Goal: Contribute content: Add original content to the website for others to see

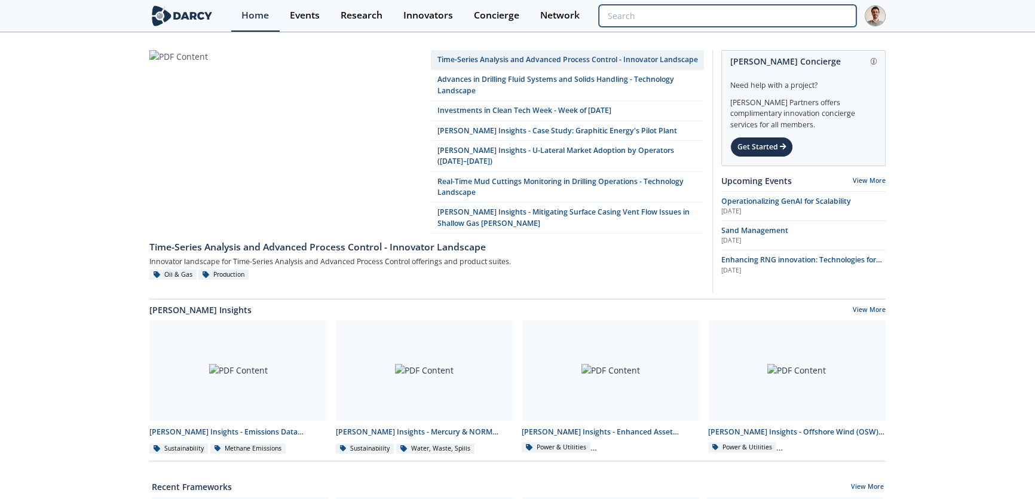
click at [804, 17] on input "search" at bounding box center [727, 16] width 257 height 22
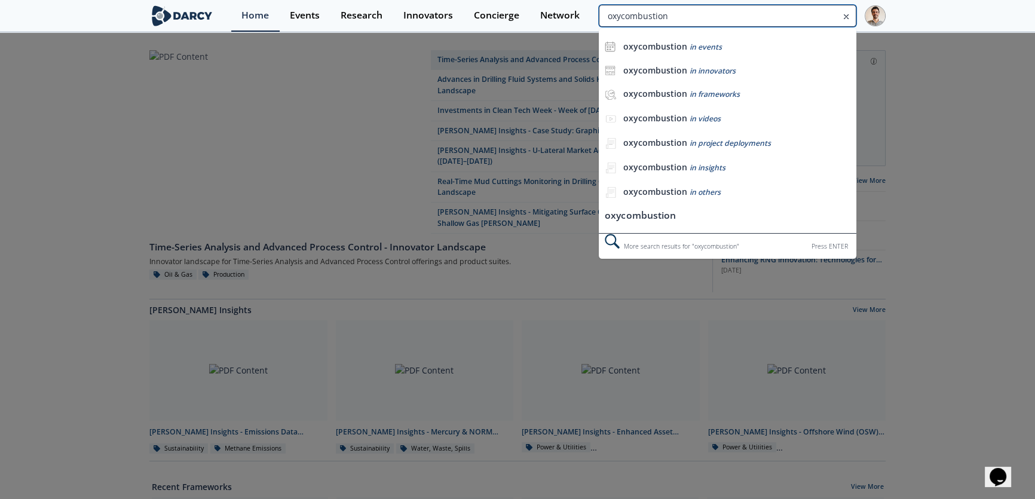
type input "oxycombustion"
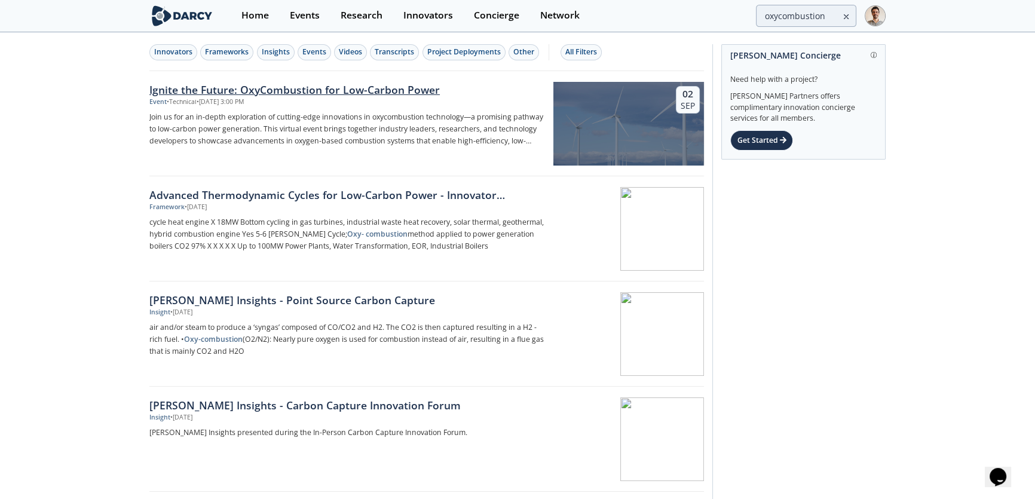
click at [360, 112] on p "Join us for an in-depth exploration of cutting-edge innovations in oxycombustio…" at bounding box center [346, 129] width 395 height 36
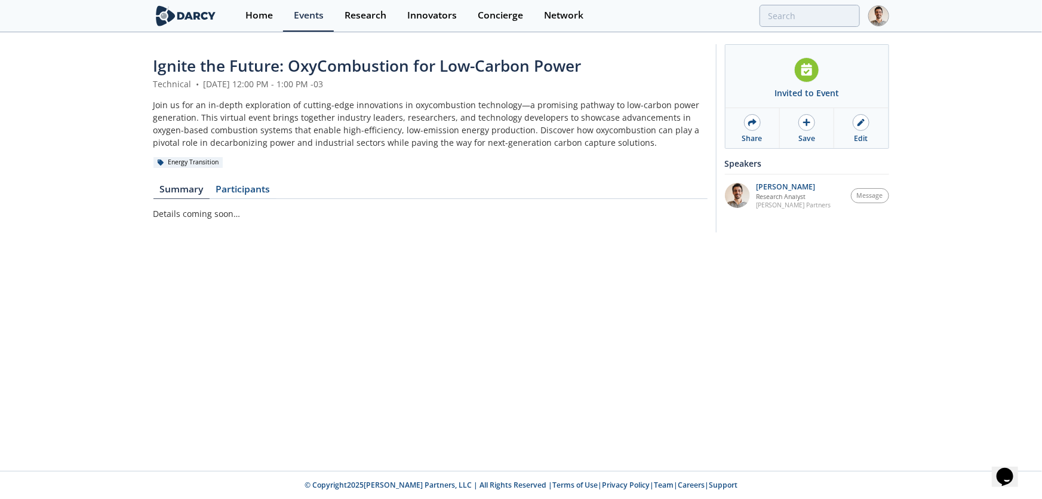
type input "oxycombustion"
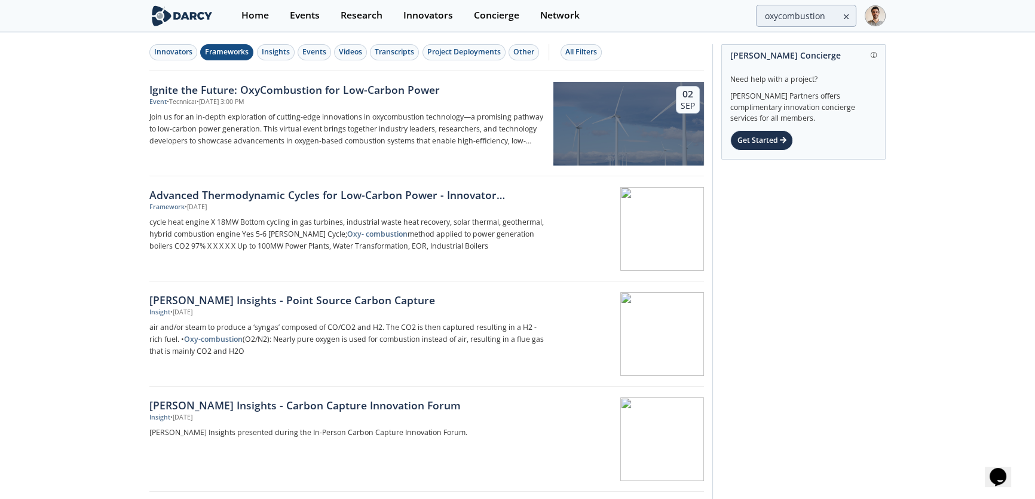
click at [228, 57] on div "Frameworks" at bounding box center [227, 52] width 44 height 11
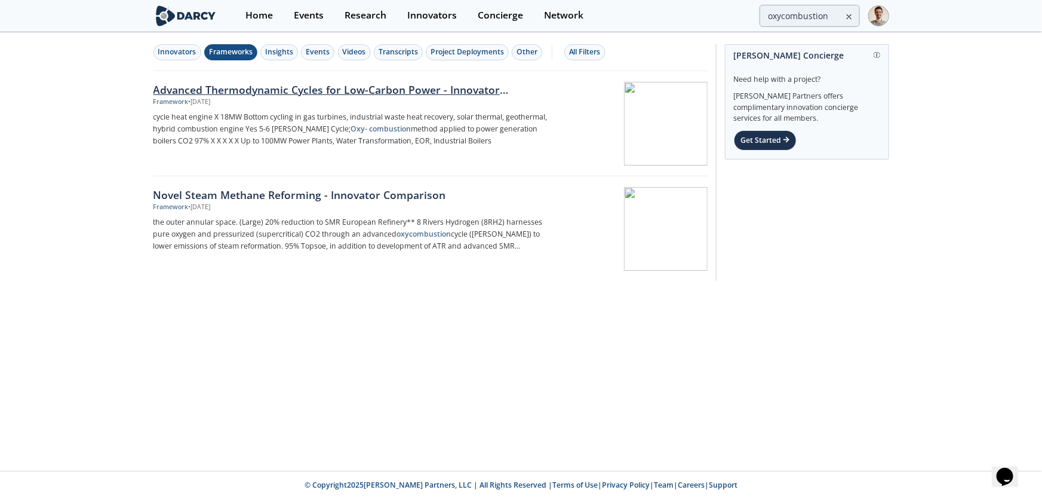
click at [257, 100] on div "Framework • Feb 25, 2025" at bounding box center [351, 102] width 395 height 10
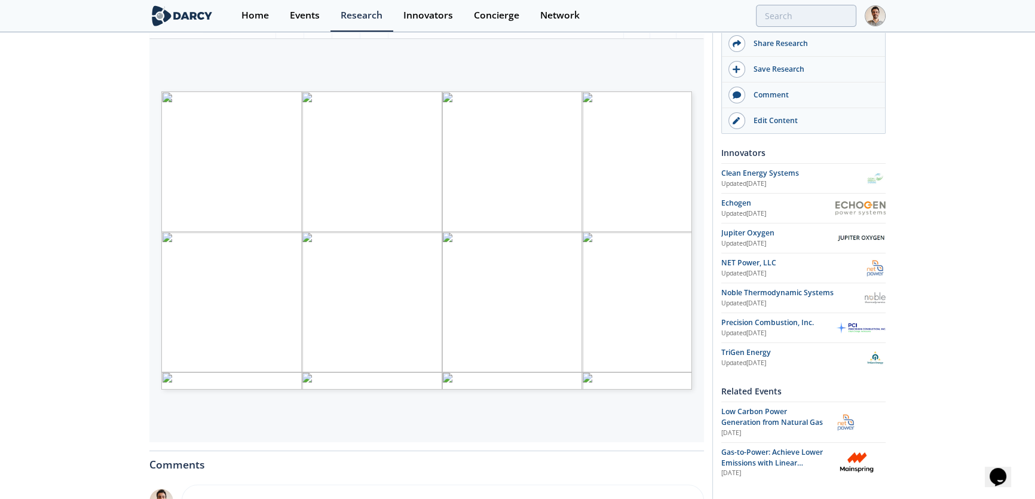
scroll to position [217, 0]
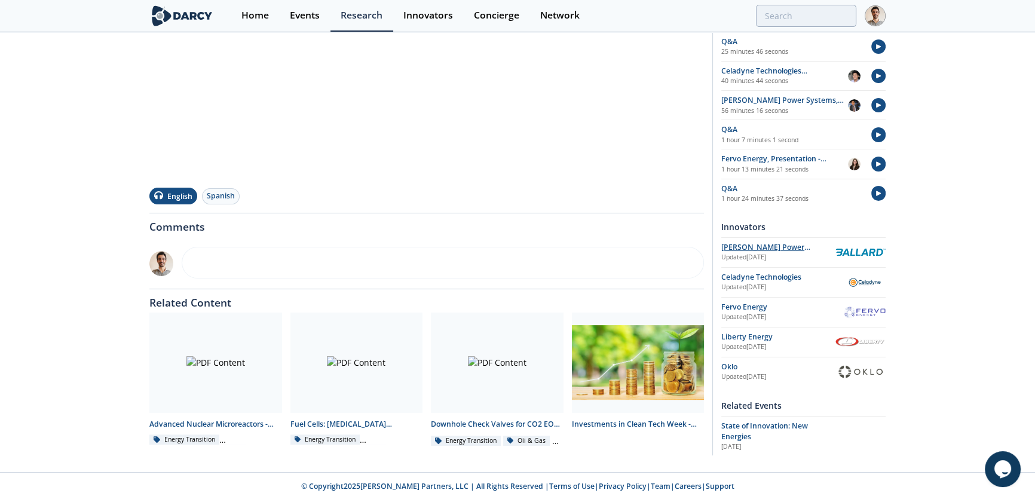
click at [738, 243] on div "Ballard Power Systems, Inc." at bounding box center [778, 247] width 114 height 11
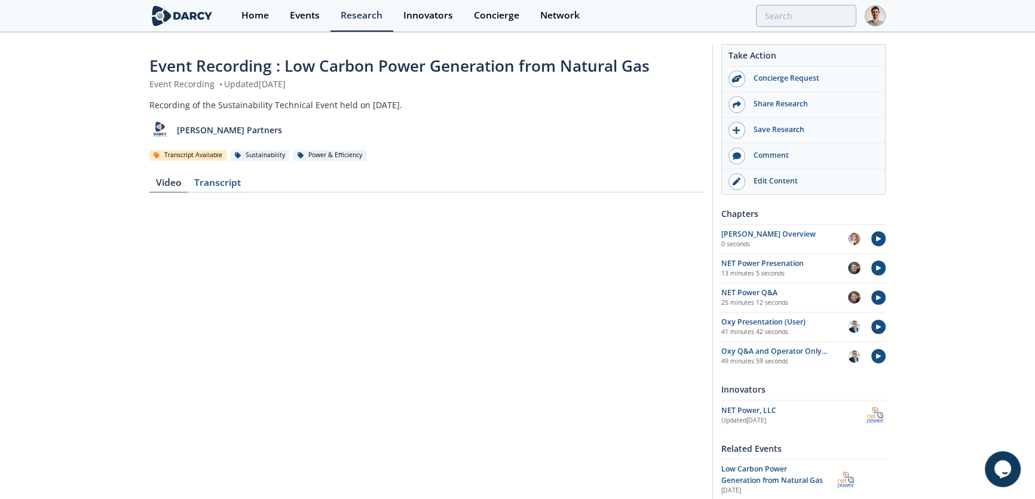
drag, startPoint x: 232, startPoint y: 85, endPoint x: 323, endPoint y: 87, distance: 90.2
click at [323, 87] on div "Event Recording • Updated June 30, 2025" at bounding box center [426, 84] width 554 height 13
click at [483, 108] on div "Recording of the Sustainability Technical Event held on June 27th, 2023." at bounding box center [426, 105] width 554 height 13
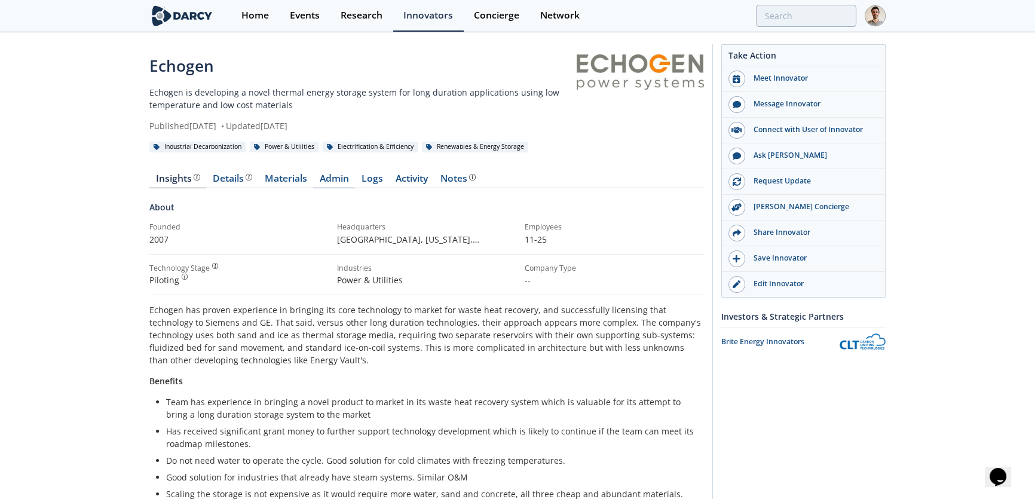
click at [340, 182] on link "Admin" at bounding box center [334, 181] width 42 height 14
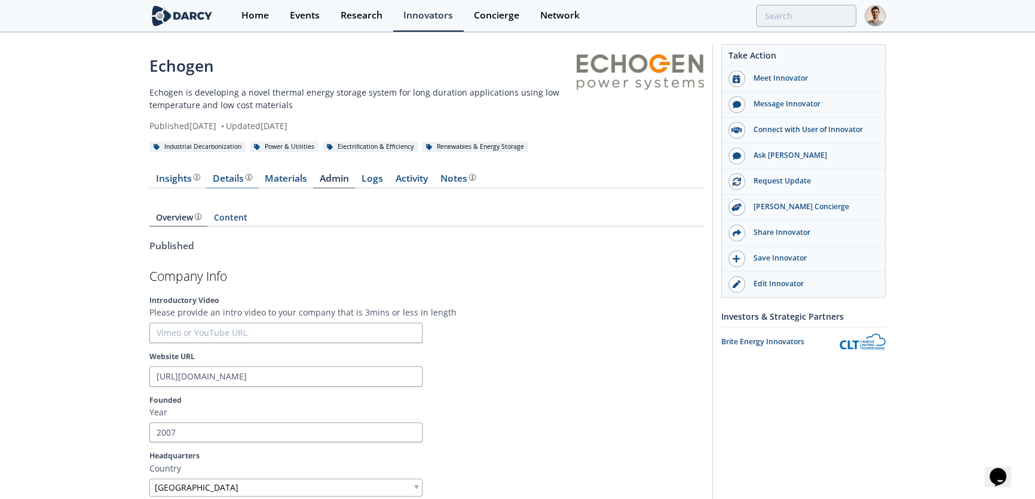
click at [220, 183] on div "Details Product overview, business model, technology and applications as added …" at bounding box center [232, 179] width 39 height 10
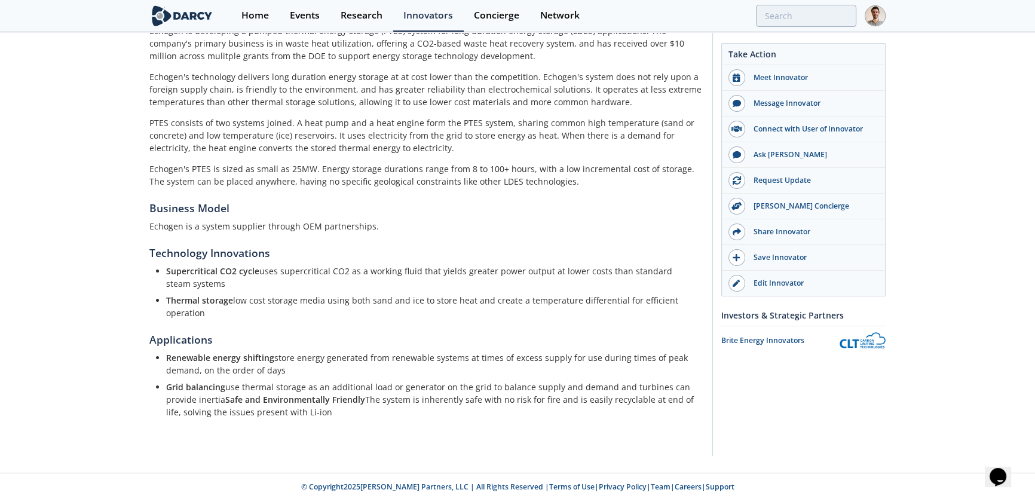
scroll to position [234, 0]
drag, startPoint x: 168, startPoint y: 269, endPoint x: 196, endPoint y: 281, distance: 30.0
click at [196, 281] on li "Supercritical CO2 cycle uses supercritical CO2 as a working fluid that yields g…" at bounding box center [430, 275] width 529 height 25
click at [218, 290] on ul "Supercritical CO2 cycle uses supercritical CO2 as a working fluid that yields g…" at bounding box center [427, 290] width 538 height 54
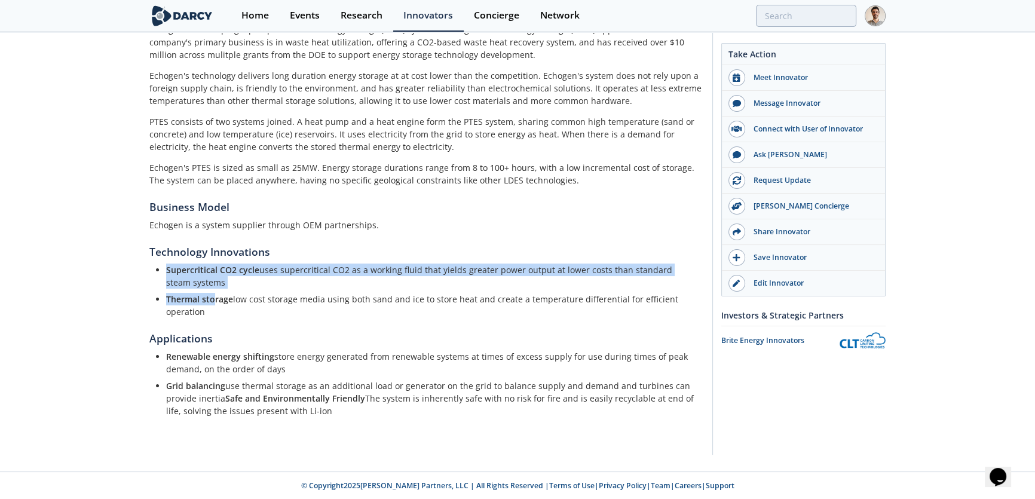
drag, startPoint x: 212, startPoint y: 289, endPoint x: 162, endPoint y: 269, distance: 53.4
click at [162, 269] on ul "Supercritical CO2 cycle uses supercritical CO2 as a working fluid that yields g…" at bounding box center [427, 290] width 538 height 54
click at [201, 275] on li "Supercritical CO2 cycle uses supercritical CO2 as a working fluid that yields g…" at bounding box center [430, 275] width 529 height 25
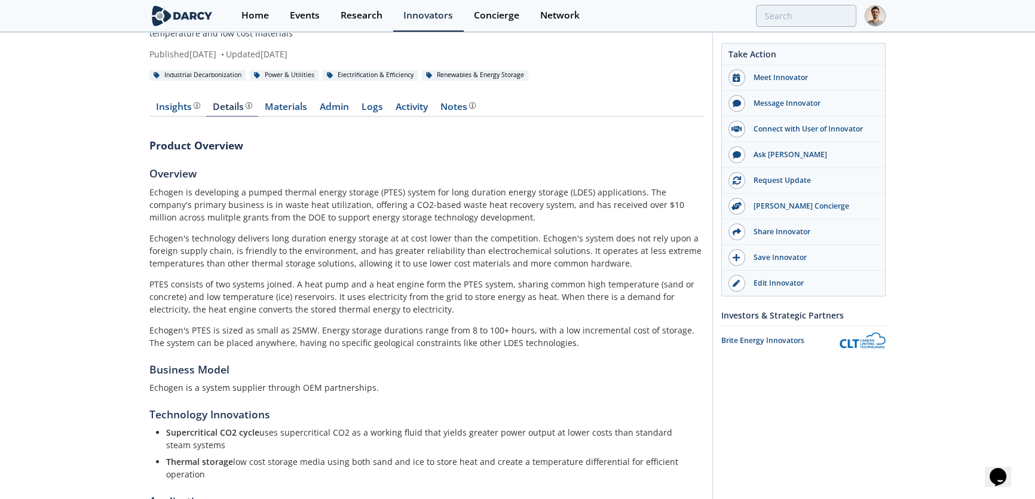
scroll to position [0, 0]
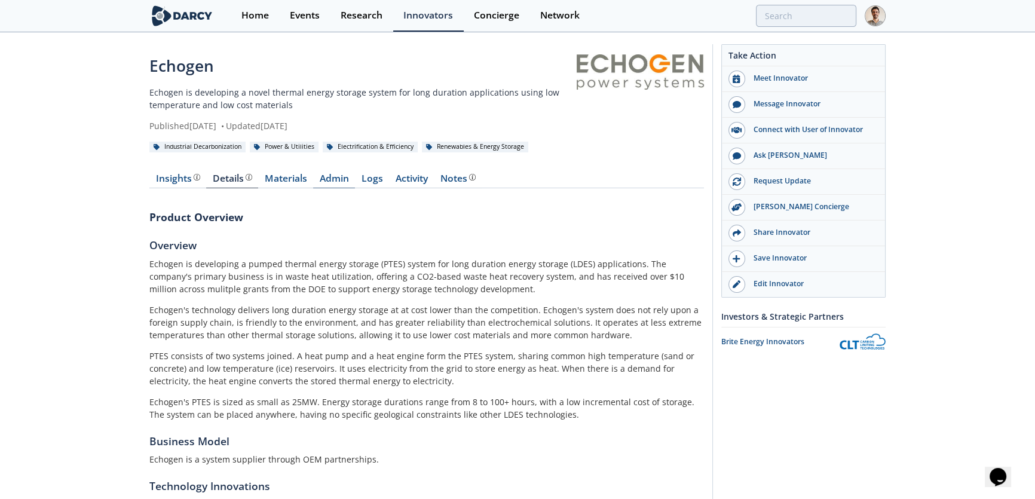
click at [323, 181] on link "Admin" at bounding box center [334, 181] width 42 height 14
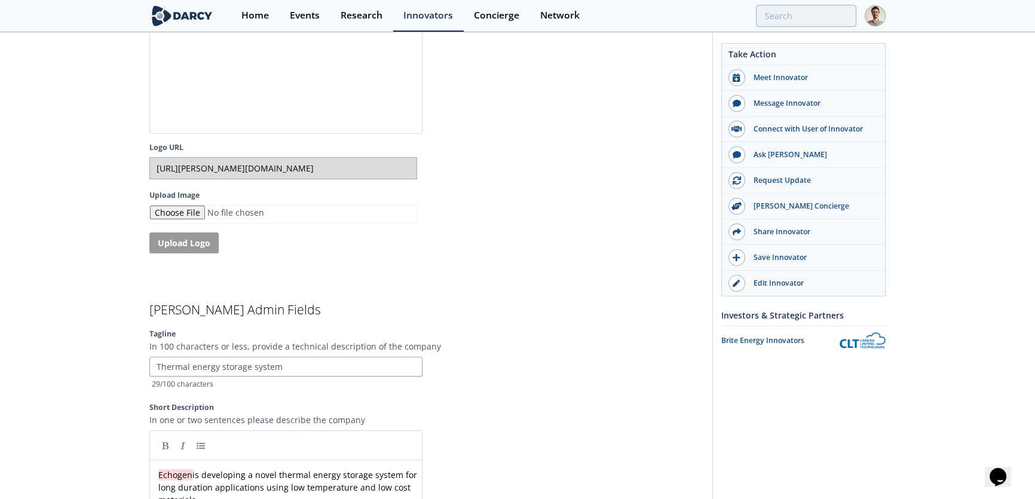
scroll to position [2572, 0]
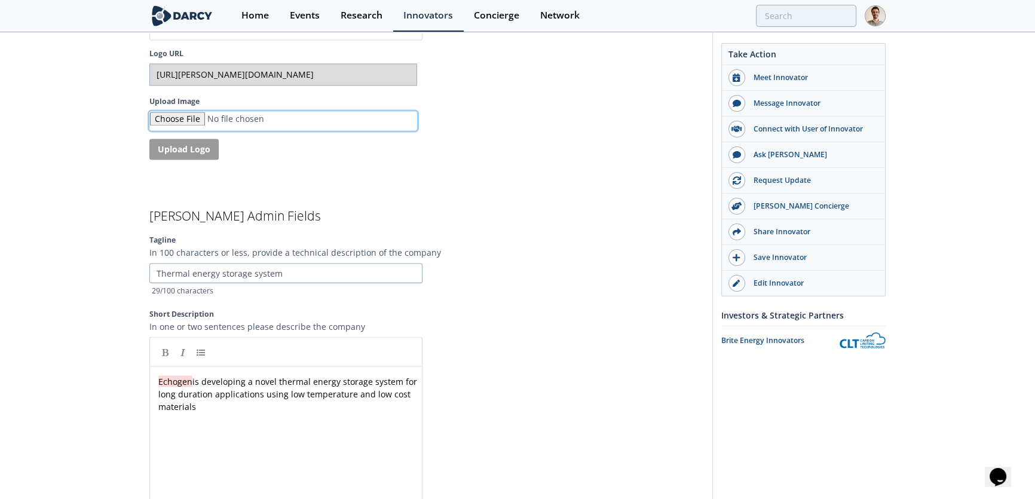
click at [182, 121] on input "Upload Image" at bounding box center [283, 121] width 268 height 20
type input "C:\fakepath\Echogen.jpg"
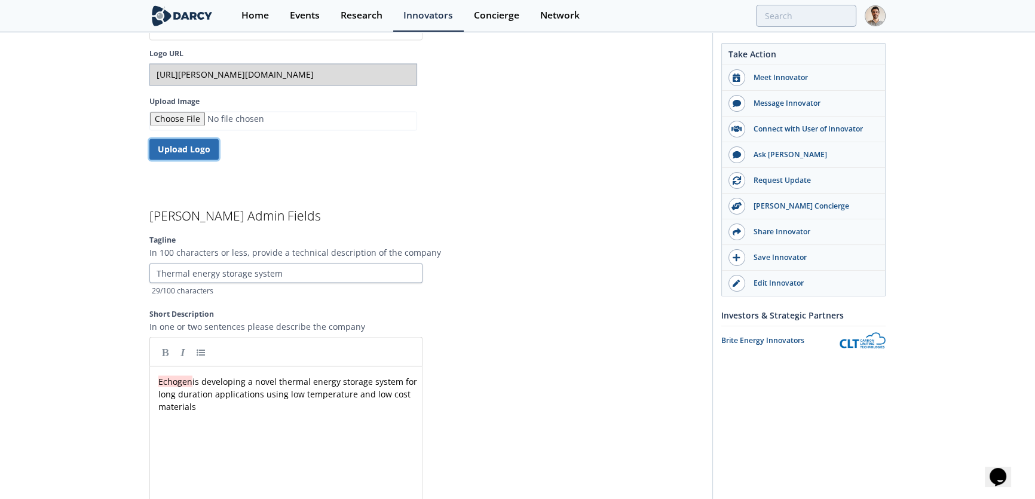
click at [197, 156] on button "Upload Logo" at bounding box center [183, 149] width 69 height 21
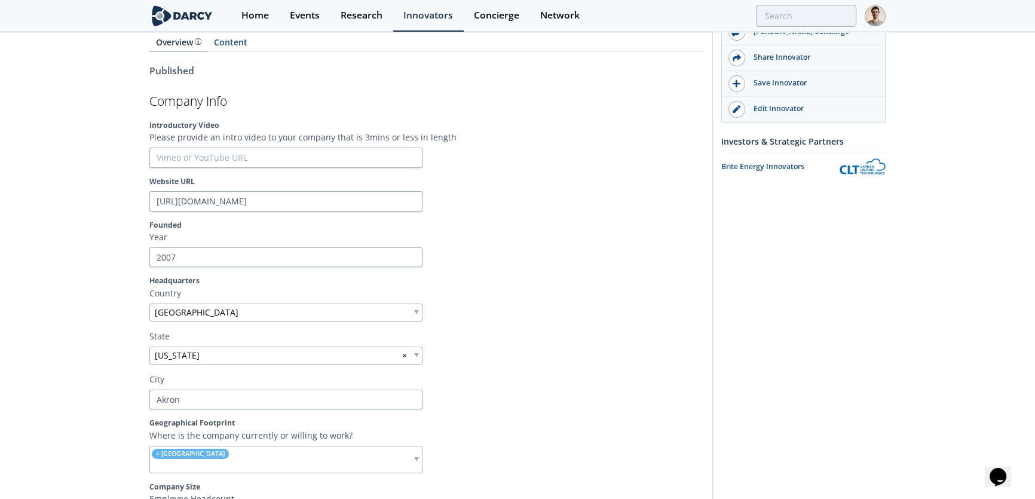
scroll to position [0, 0]
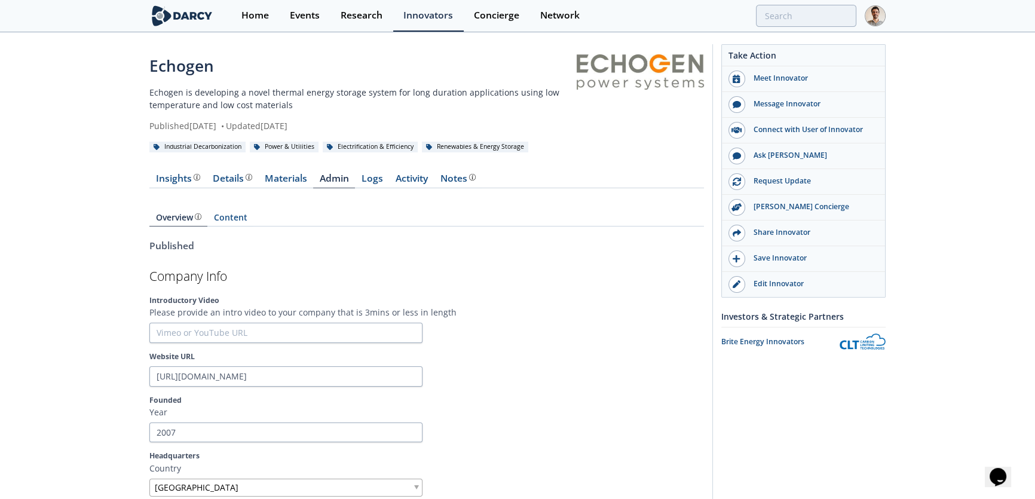
type input "https://darcy-connect-public.s3.us-west-2.amazonaws.com/company-logos/69ffd2c7-…"
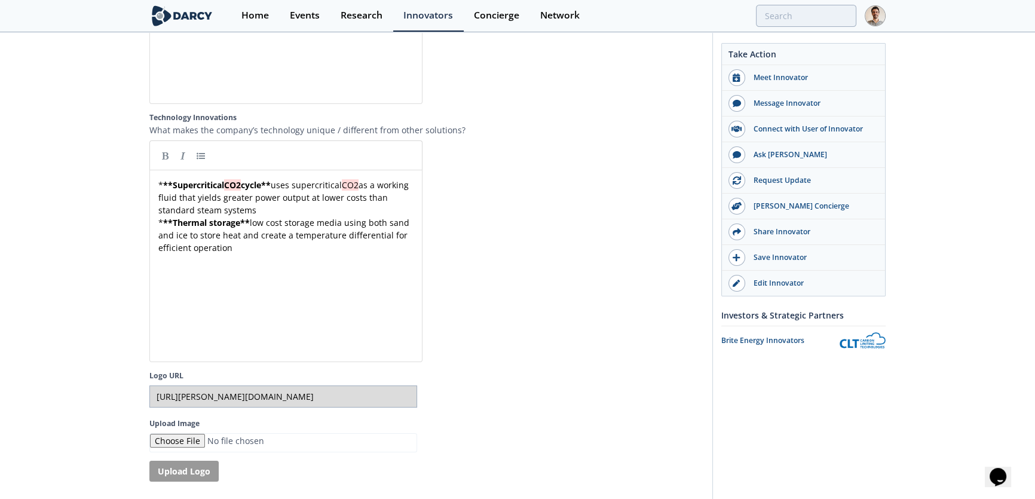
scroll to position [2443, 0]
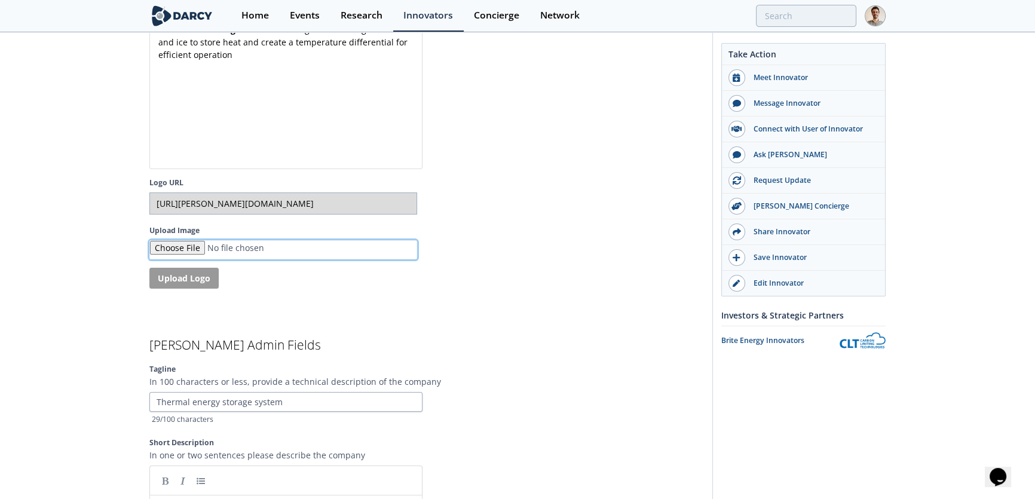
click at [226, 260] on input "Upload Image" at bounding box center [283, 250] width 268 height 20
type input "C:\fakepath\Echogen_Power_Systems_Logo.jpg"
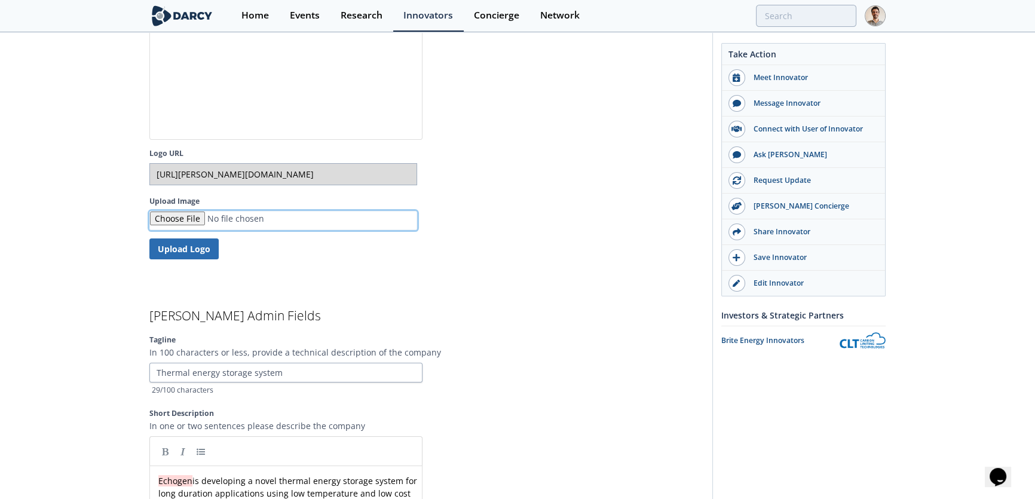
scroll to position [2497, 0]
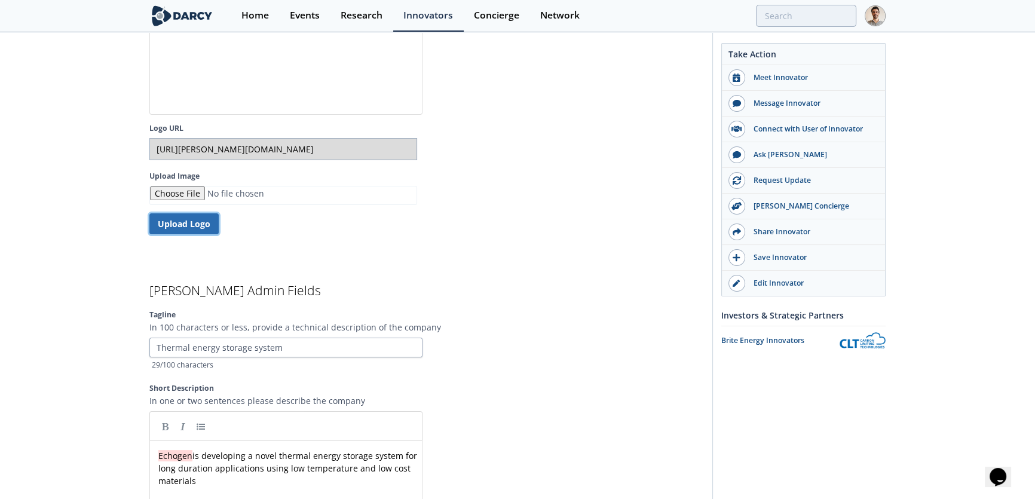
click at [182, 234] on button "Upload Logo" at bounding box center [183, 223] width 69 height 21
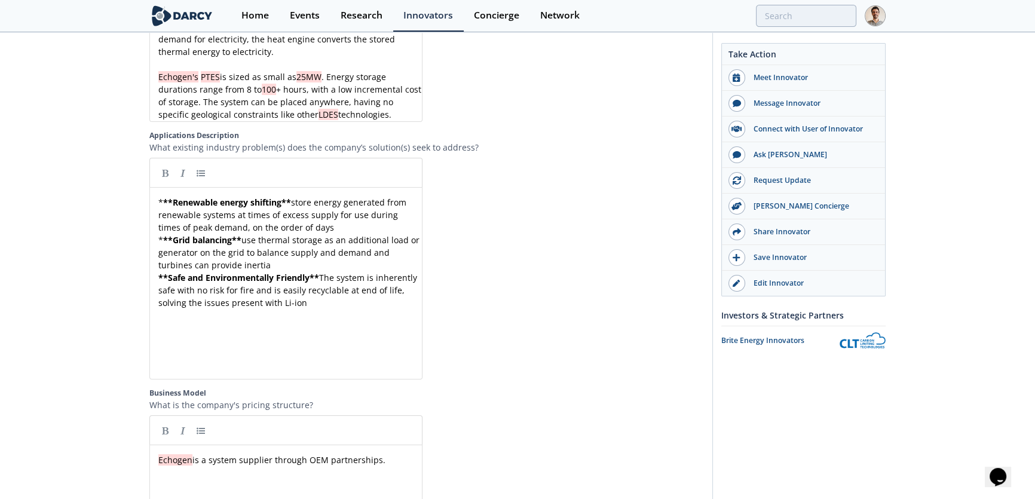
scroll to position [0, 0]
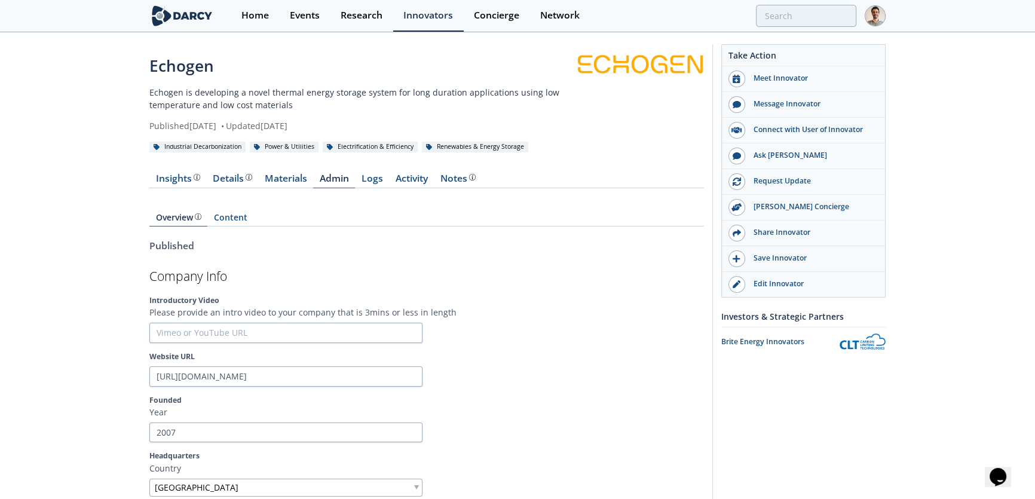
type input "https://darcy-connect-public.s3.us-west-2.amazonaws.com/company-logos/69ffd2c7-…"
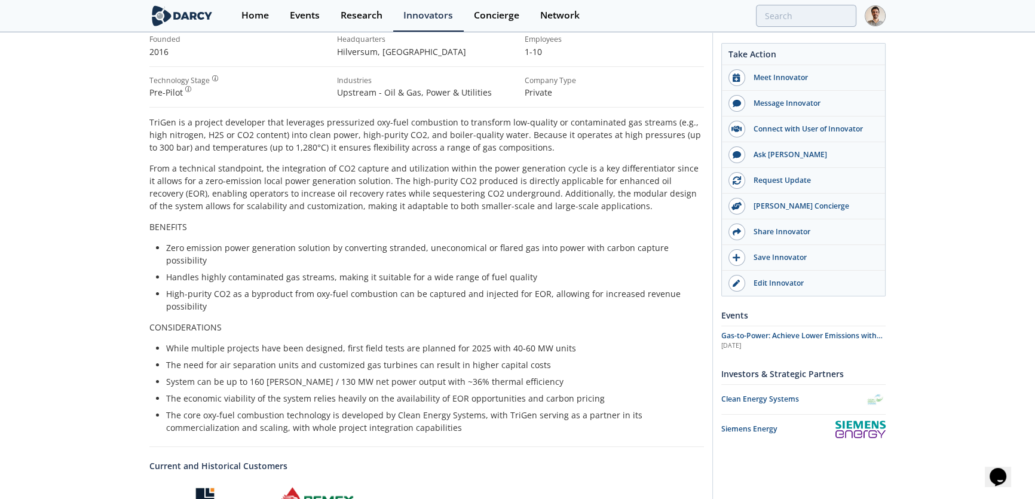
scroll to position [380, 0]
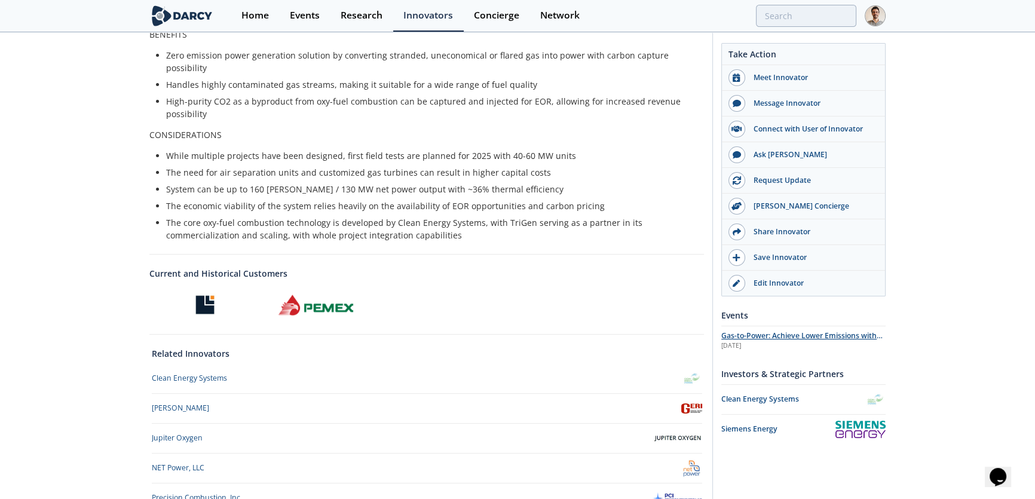
click at [848, 334] on span "Gas-to-Power: Achieve Lower Emissions with Linear Generators & Oxy-Fuel Systems" at bounding box center [801, 340] width 161 height 21
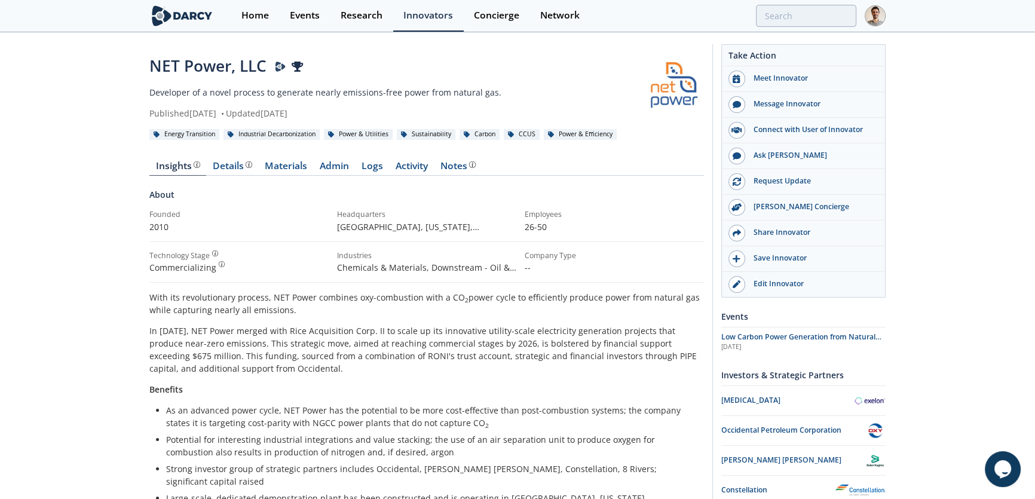
click at [981, 125] on div "NET Power, LLC Darcy Presenter Top Innovator in 2022, 2023 Developer of a novel…" at bounding box center [517, 496] width 1035 height 927
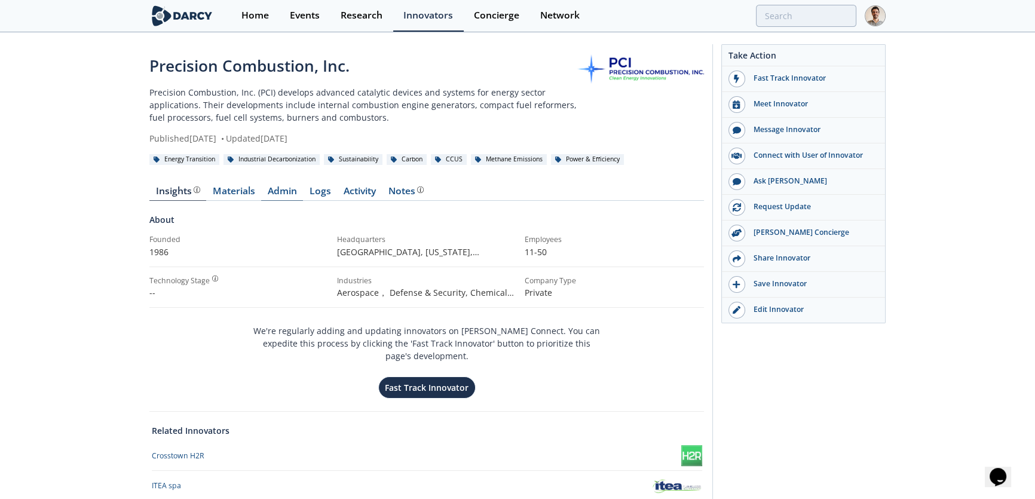
click at [284, 193] on link "Admin" at bounding box center [282, 193] width 42 height 14
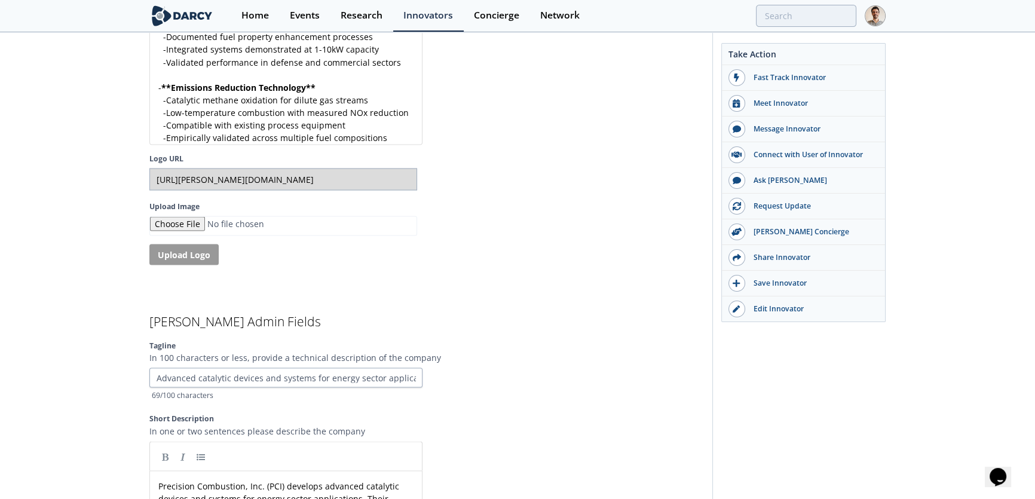
scroll to position [2800, 0]
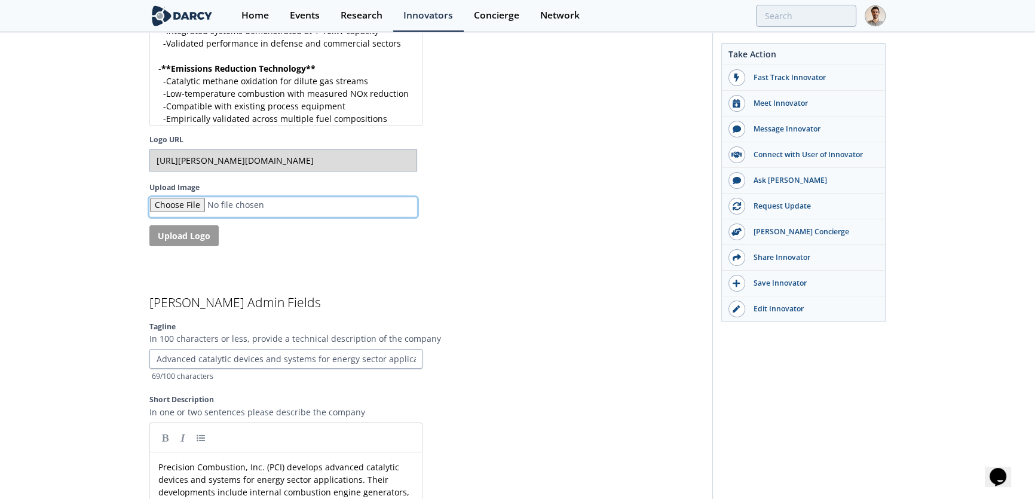
click at [198, 212] on input "Upload Image" at bounding box center [283, 207] width 268 height 20
type input "C:\fakepath\PCI__logo_web_blue-quality-rgb-0-136-204.png"
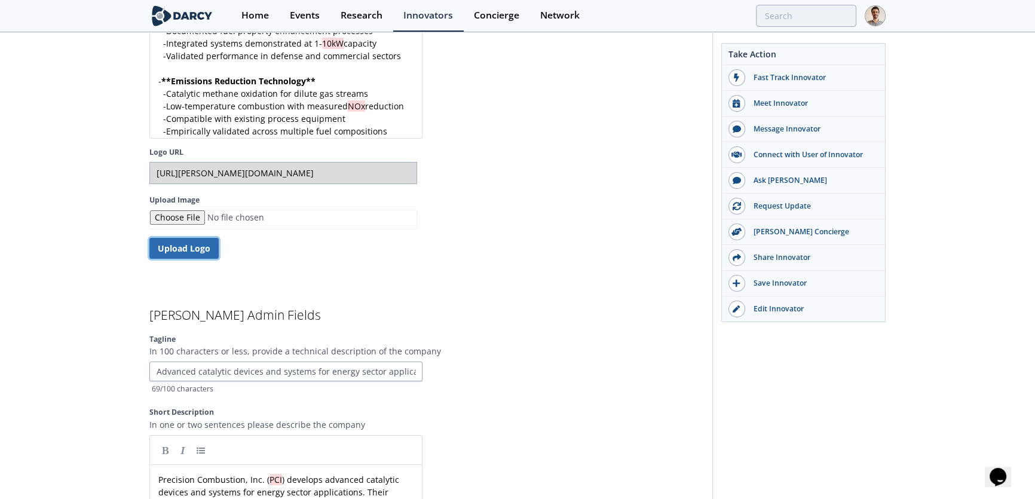
click at [177, 243] on button "Upload Logo" at bounding box center [183, 248] width 69 height 21
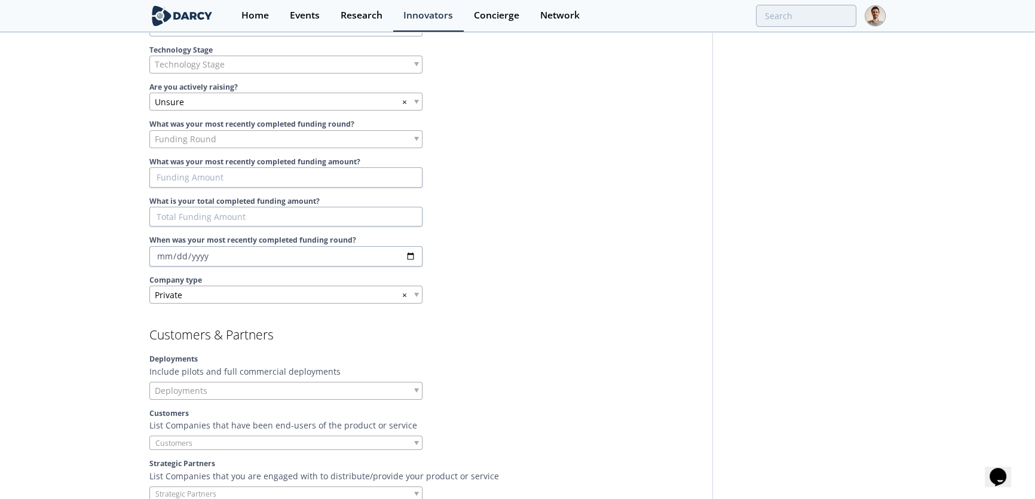
scroll to position [0, 0]
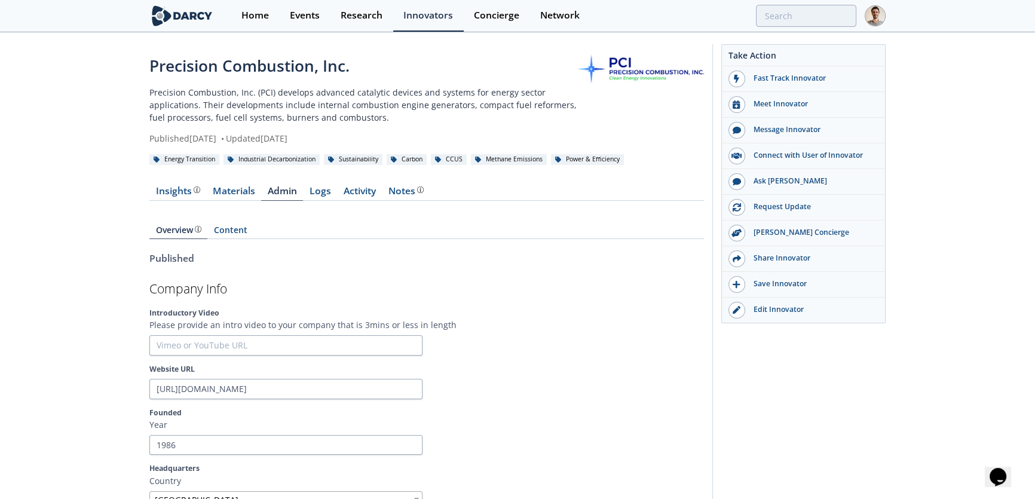
type input "https://darcy-connect-public.s3.us-west-2.amazonaws.com/company-logos/54db80ac-…"
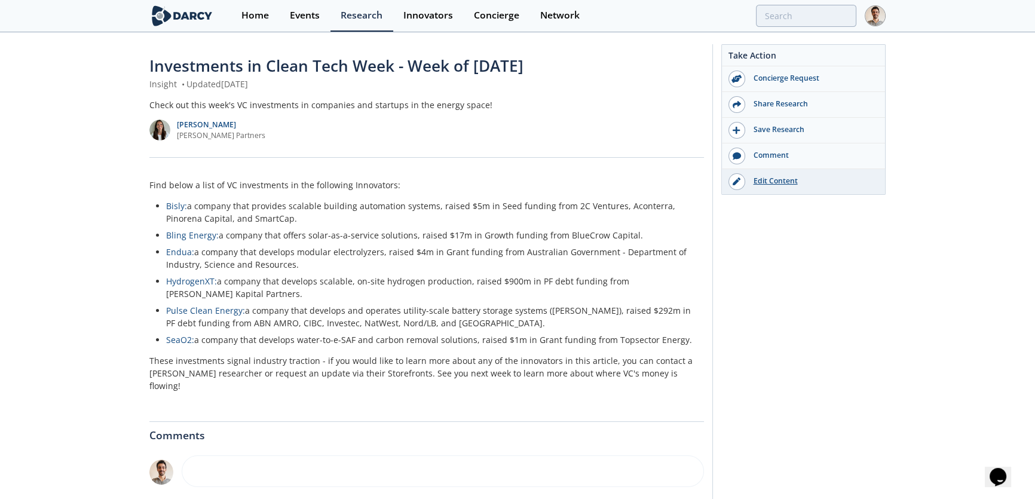
click at [774, 181] on div "Edit Content" at bounding box center [812, 181] width 134 height 11
